Goal: Task Accomplishment & Management: Manage account settings

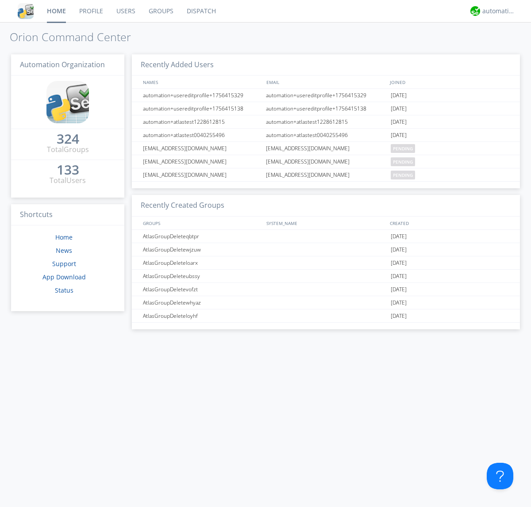
click at [160, 11] on link "Groups" at bounding box center [161, 11] width 38 height 22
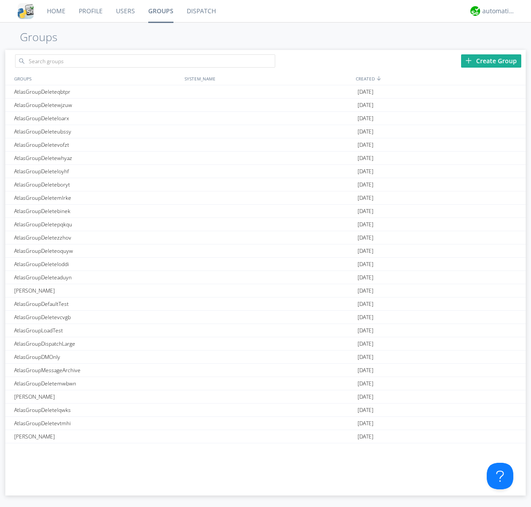
click at [491, 61] on div "Create Group" at bounding box center [491, 60] width 60 height 13
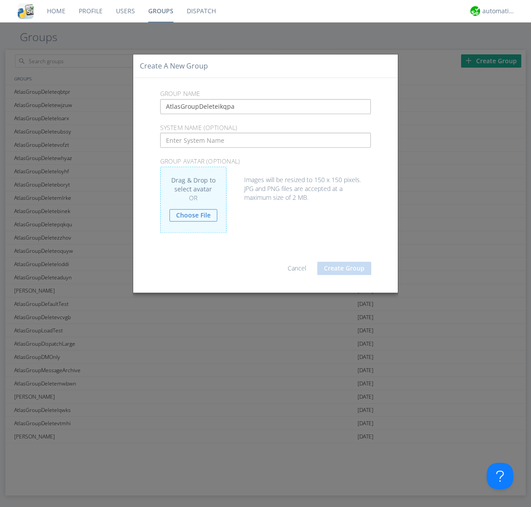
type input "AtlasGroupDeleteikqpa"
click at [344, 268] on button "Create Group" at bounding box center [344, 268] width 54 height 13
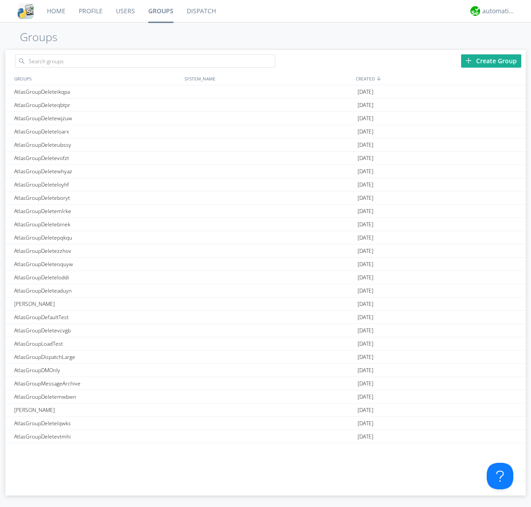
click at [160, 11] on link "Groups" at bounding box center [160, 11] width 38 height 22
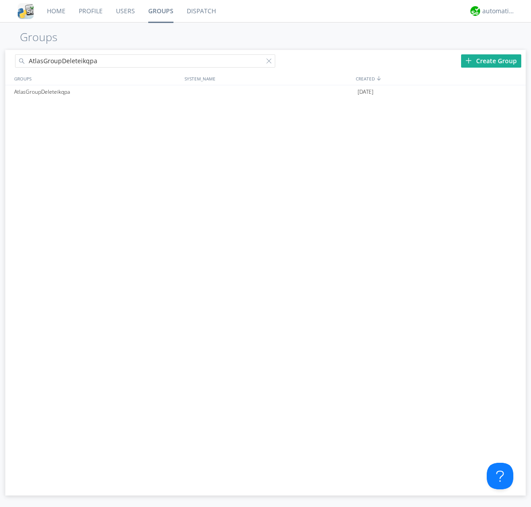
type input "AtlasGroupDeleteikqpa"
click at [271, 62] on div at bounding box center [270, 62] width 9 height 9
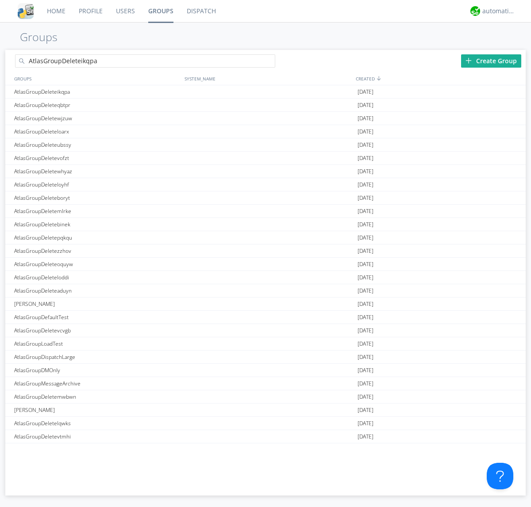
type input "AtlasGroupDeleteikqpa"
click at [97, 92] on div "AtlasGroupDeleteikqpa" at bounding box center [97, 91] width 170 height 13
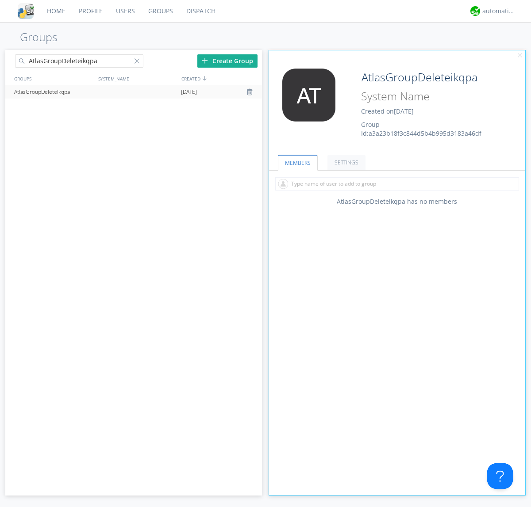
click at [345, 162] on link "SETTINGS" at bounding box center [346, 162] width 38 height 15
click at [250, 92] on div at bounding box center [250, 91] width 9 height 7
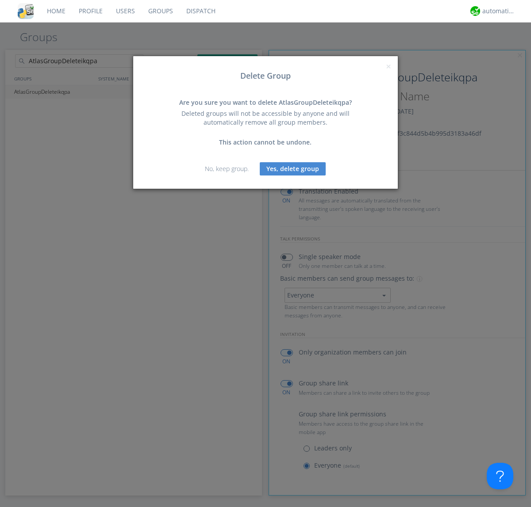
click at [293, 168] on button "Yes, delete group" at bounding box center [293, 168] width 66 height 13
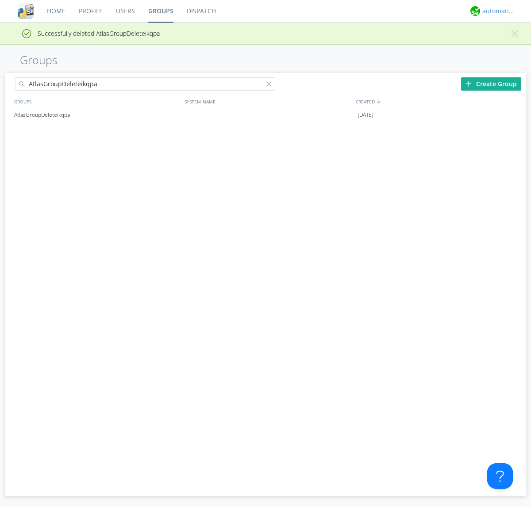
click at [496, 11] on div "automation+atlas" at bounding box center [498, 11] width 33 height 9
click at [503, 46] on div "Log Out" at bounding box center [503, 47] width 46 height 16
